Goal: Information Seeking & Learning: Learn about a topic

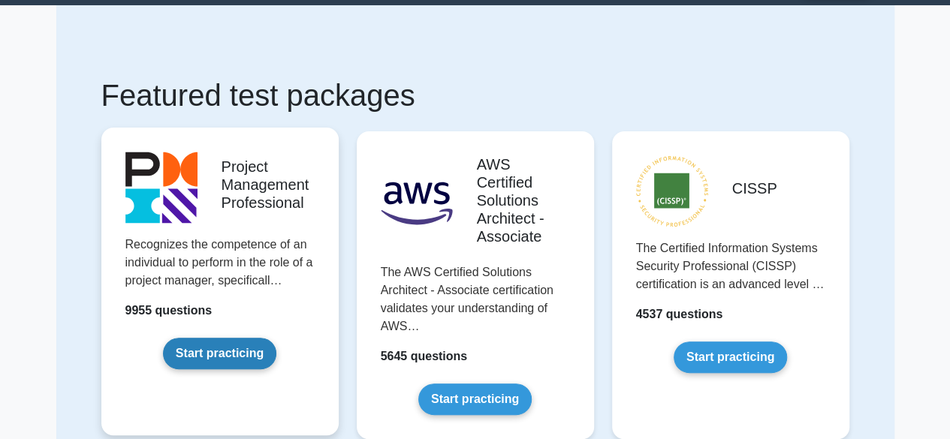
scroll to position [75, 0]
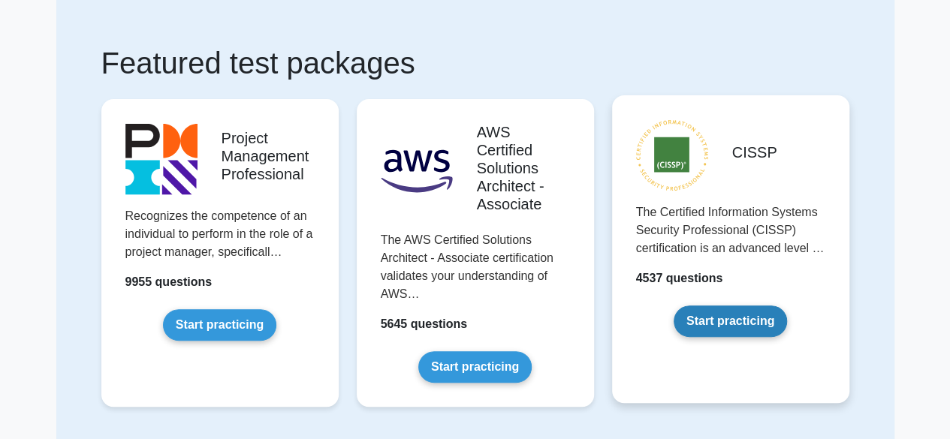
click at [736, 315] on link "Start practicing" at bounding box center [730, 322] width 113 height 32
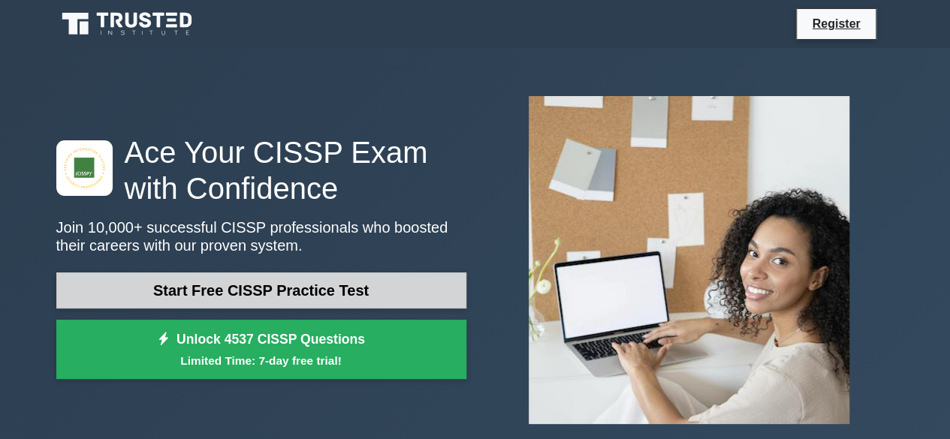
click at [219, 288] on link "Start Free CISSP Practice Test" at bounding box center [261, 291] width 410 height 36
